Goal: Navigation & Orientation: Find specific page/section

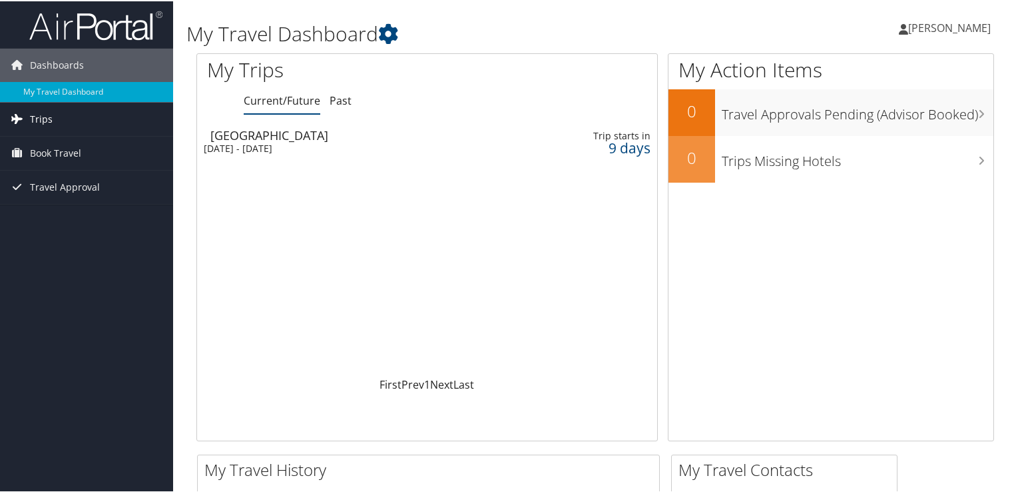
click at [34, 125] on span "Trips" at bounding box center [41, 117] width 23 height 33
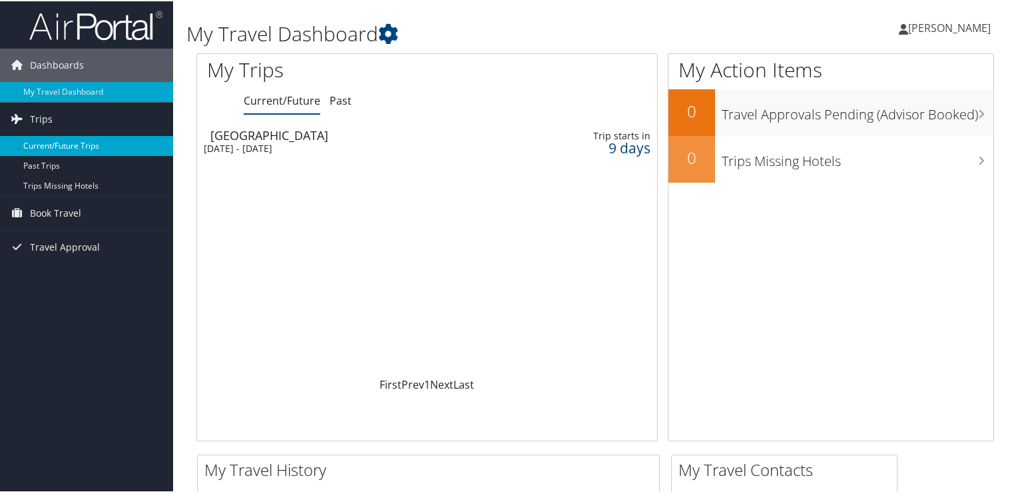
click at [64, 147] on link "Current/Future Trips" at bounding box center [86, 145] width 173 height 20
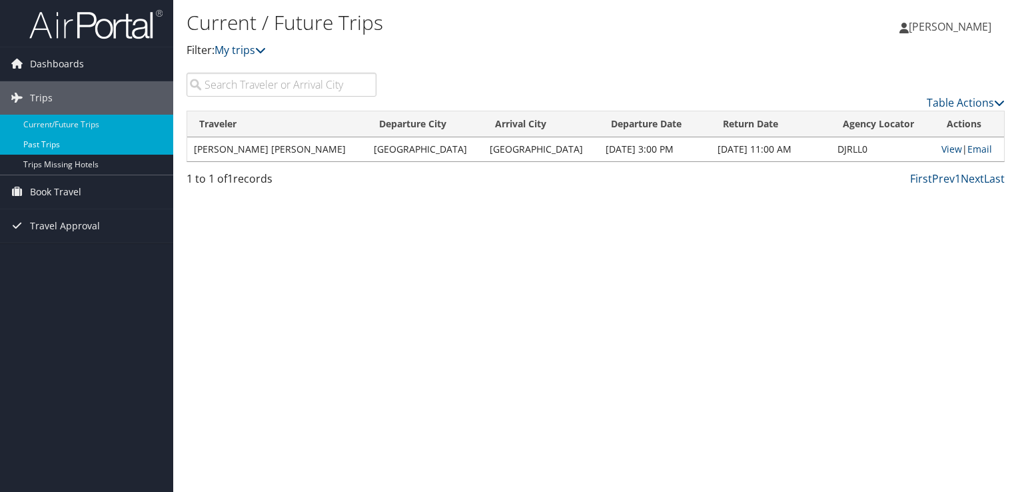
click at [59, 145] on link "Past Trips" at bounding box center [86, 145] width 173 height 20
